Goal: Task Accomplishment & Management: Use online tool/utility

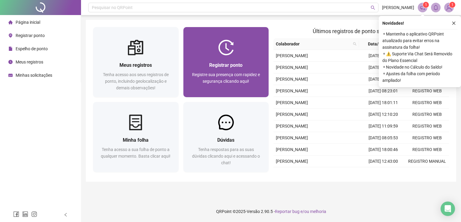
click at [238, 50] on div at bounding box center [227, 48] width 86 height 16
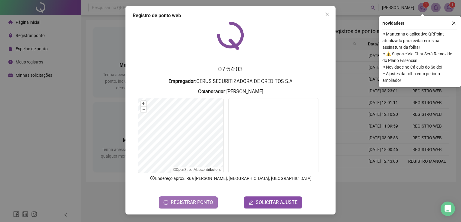
click at [203, 202] on span "REGISTRAR PONTO" at bounding box center [192, 202] width 42 height 7
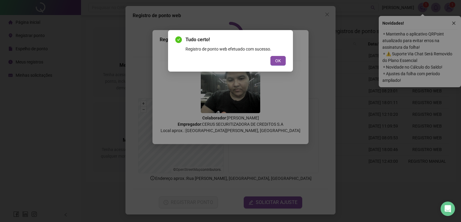
drag, startPoint x: 281, startPoint y: 60, endPoint x: 304, endPoint y: 64, distance: 23.5
click at [281, 60] on button "OK" at bounding box center [278, 61] width 15 height 10
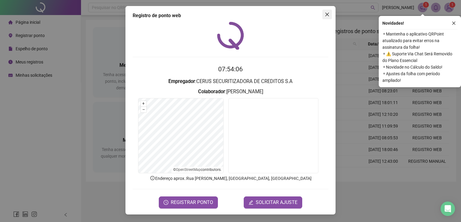
click at [328, 14] on icon "close" at bounding box center [328, 15] width 4 height 4
